Goal: Information Seeking & Learning: Learn about a topic

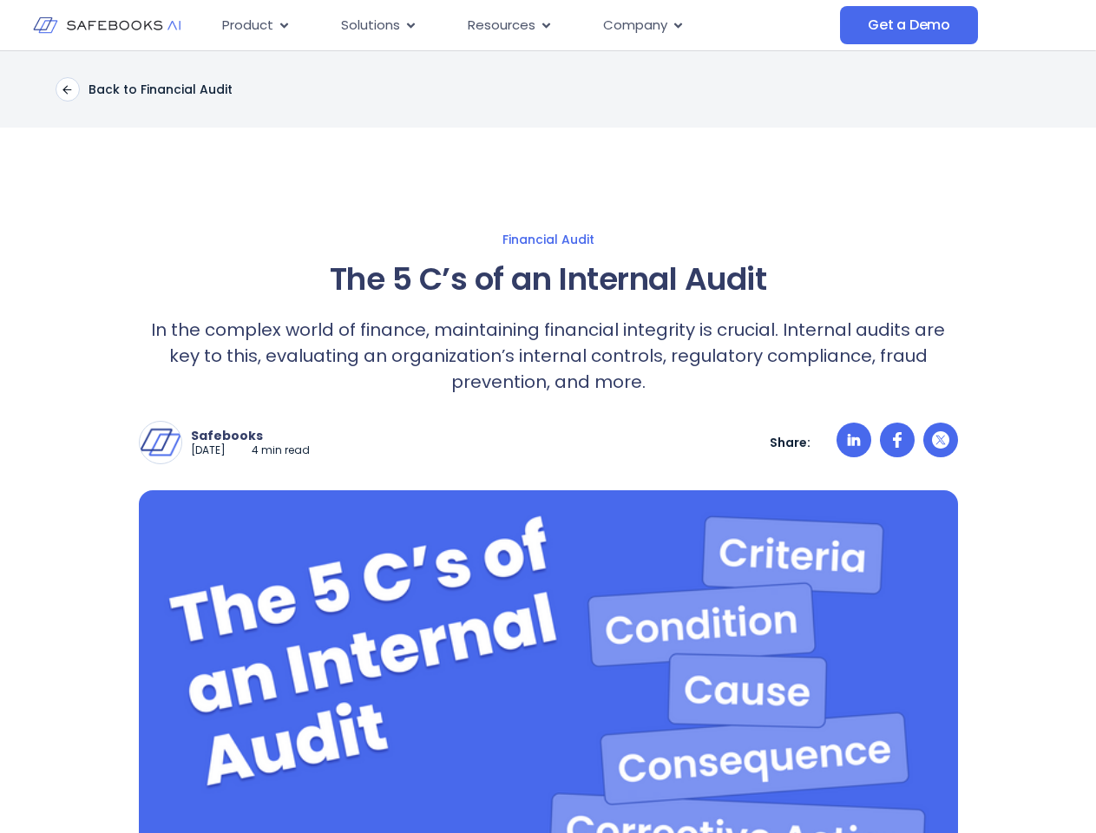
click at [547, 416] on div "Safebooks [DATE] 4 min read Safebooks Safebooks AI - the Financial Data Governa…" at bounding box center [548, 429] width 819 height 69
click at [283, 25] on icon "Menu" at bounding box center [284, 25] width 8 height 5
click at [410, 25] on icon "Menu" at bounding box center [411, 25] width 8 height 5
click at [544, 25] on icon "Menu" at bounding box center [546, 25] width 8 height 5
click at [677, 25] on icon "Menu" at bounding box center [678, 25] width 8 height 5
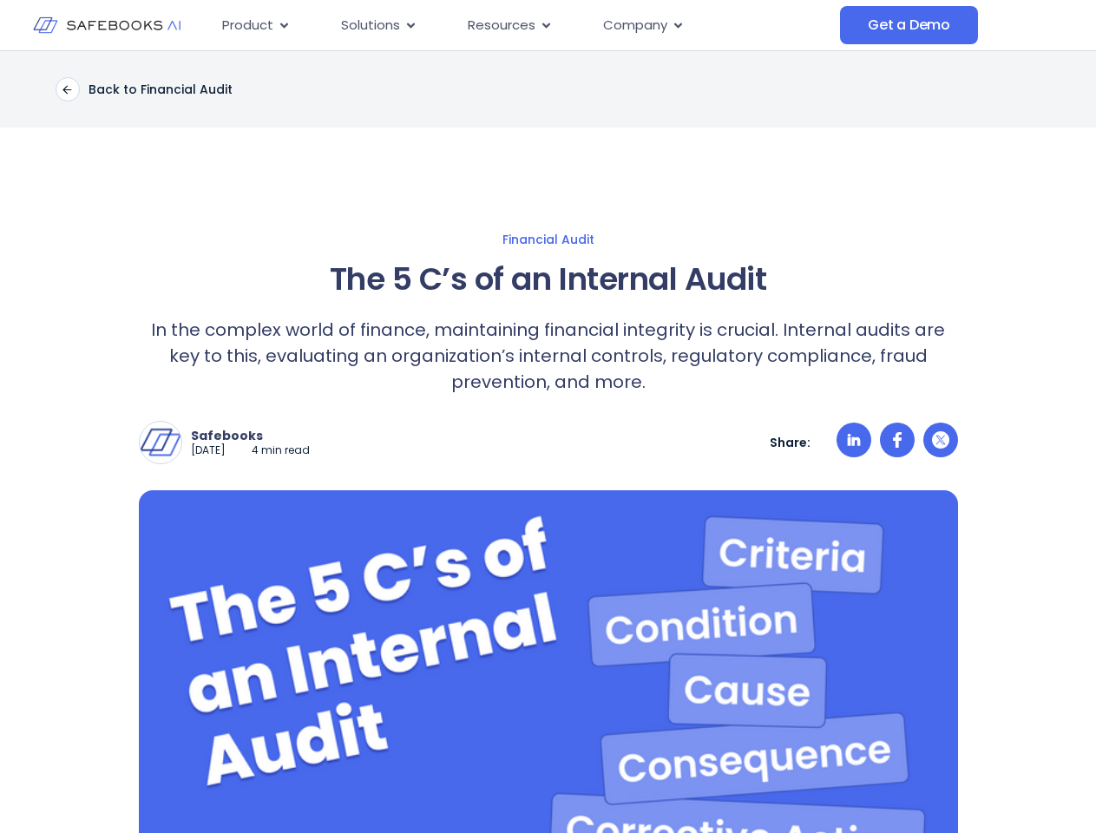
click at [547, 442] on div "Safebooks [DATE] 4 min read Safebooks Safebooks AI - the Financial Data Governa…" at bounding box center [548, 442] width 819 height 43
click at [161, 442] on img at bounding box center [161, 443] width 42 height 42
click at [265, 436] on p "Safebooks" at bounding box center [250, 436] width 119 height 16
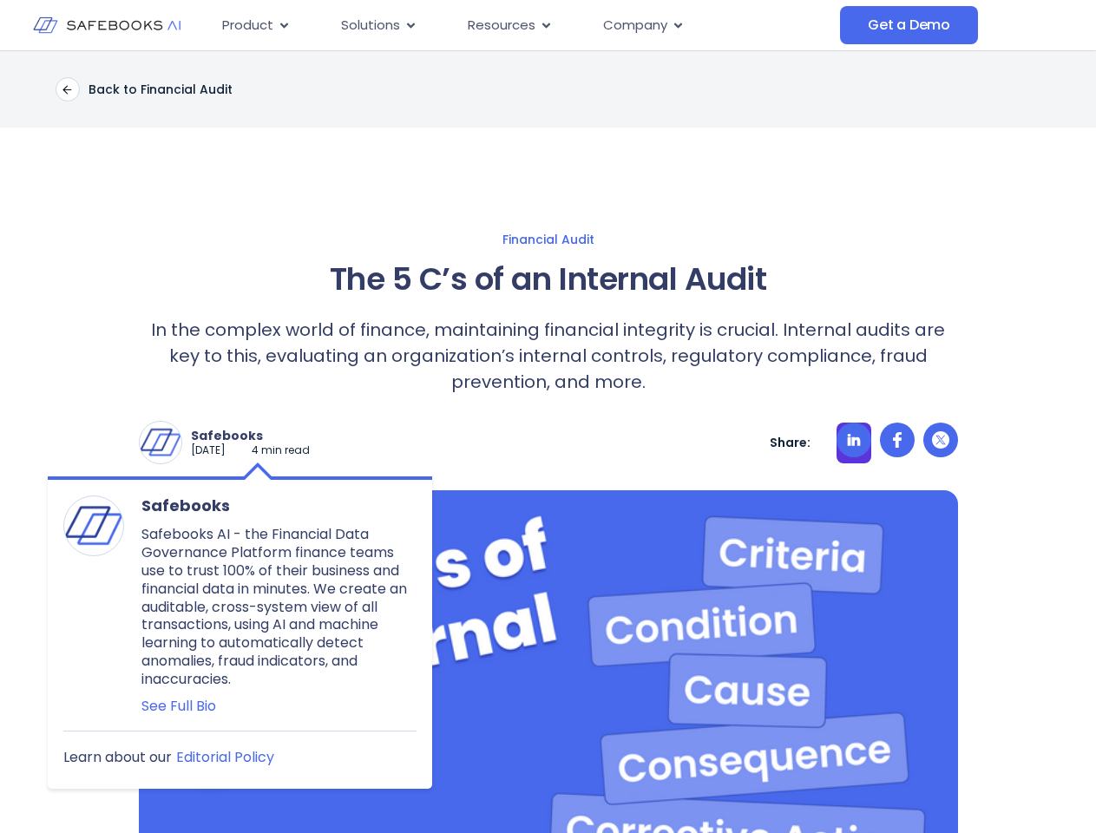
click at [854, 442] on icon at bounding box center [853, 440] width 13 height 12
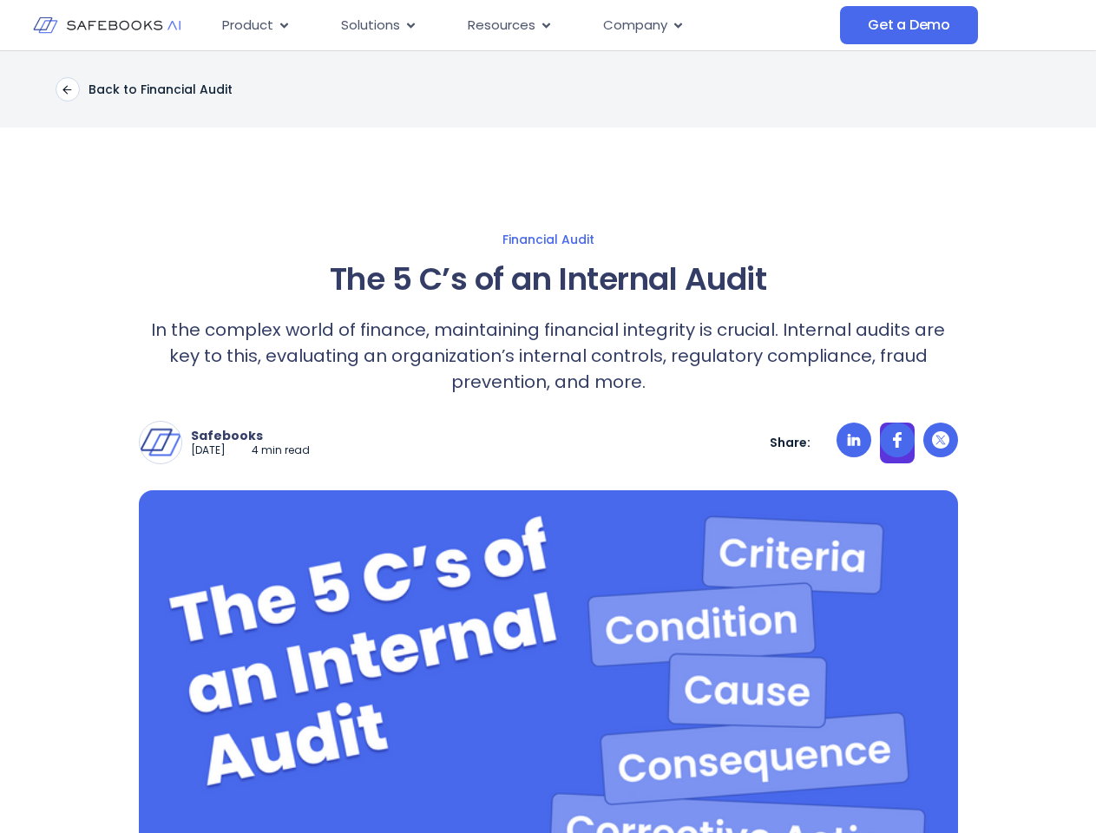
click at [897, 442] on icon at bounding box center [897, 440] width 9 height 16
